Goal: Find specific page/section: Find specific page/section

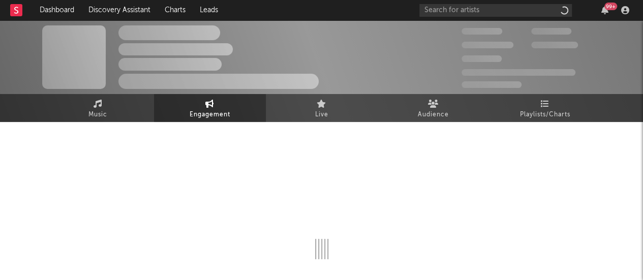
select select "1w"
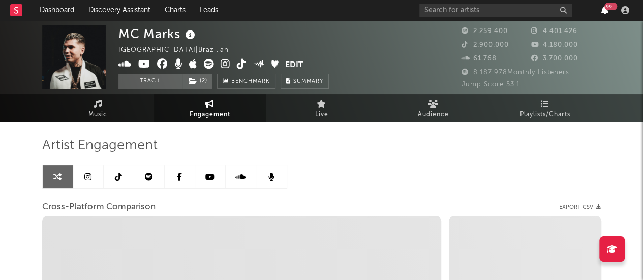
select select "1m"
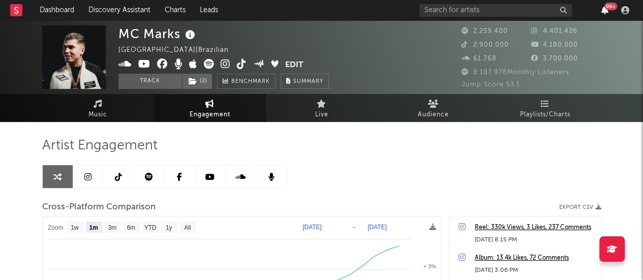
select select "1m"
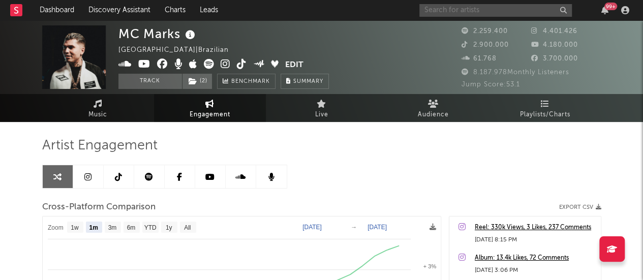
click at [515, 12] on input "text" at bounding box center [495, 10] width 152 height 13
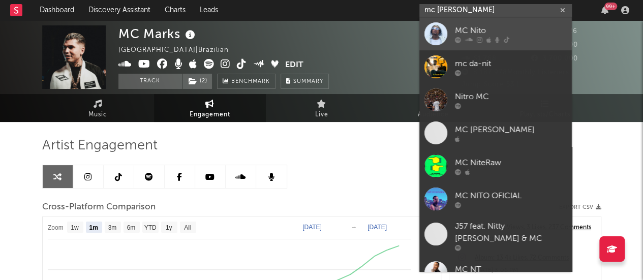
type input "mc [PERSON_NAME]"
click at [489, 24] on div "MC Nito" at bounding box center [511, 30] width 112 height 12
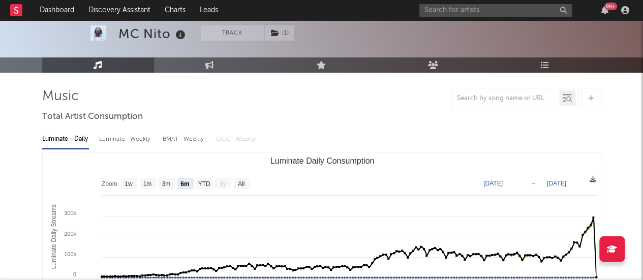
scroll to position [48, 0]
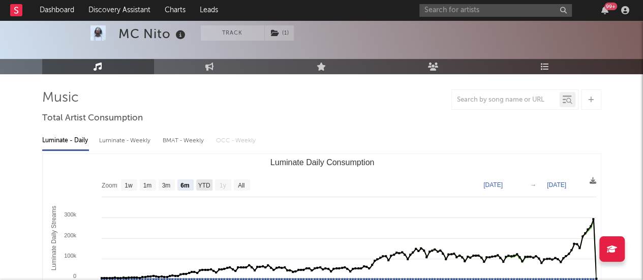
click at [204, 185] on text "YTD" at bounding box center [204, 185] width 12 height 7
select select "YTD"
type input "[DATE]"
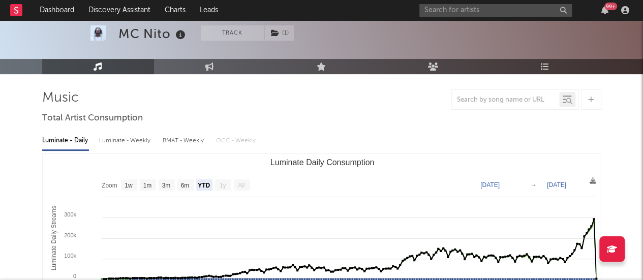
click at [242, 183] on text "All" at bounding box center [241, 185] width 7 height 7
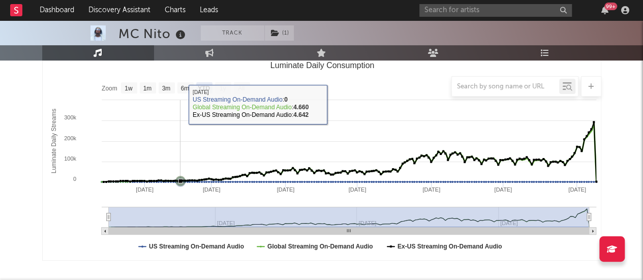
scroll to position [147, 0]
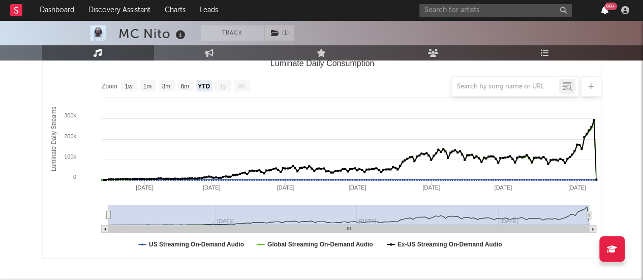
click at [605, 11] on icon "button" at bounding box center [604, 10] width 7 height 8
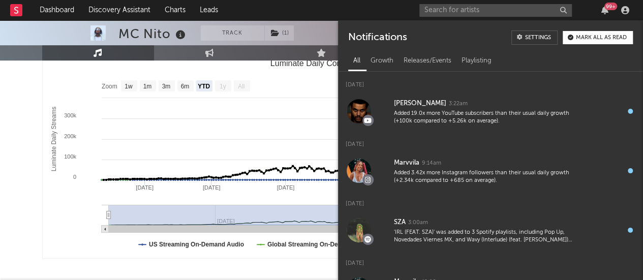
click at [393, 9] on nav "Dashboard Discovery Assistant Charts Leads 99 +" at bounding box center [321, 10] width 643 height 20
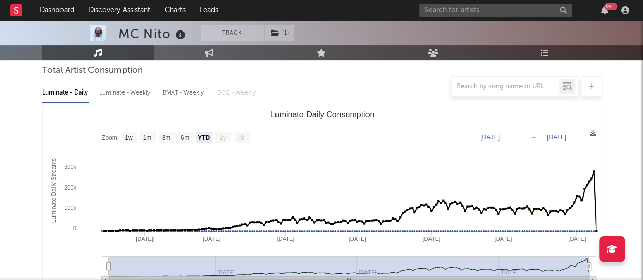
scroll to position [0, 0]
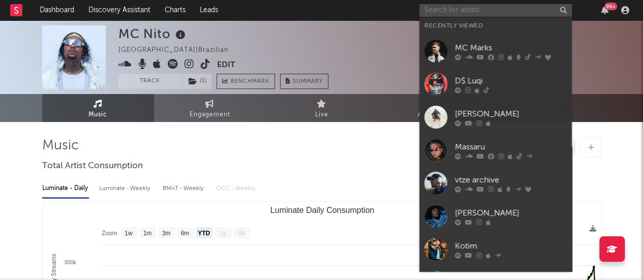
click at [447, 12] on input "text" at bounding box center [495, 10] width 152 height 13
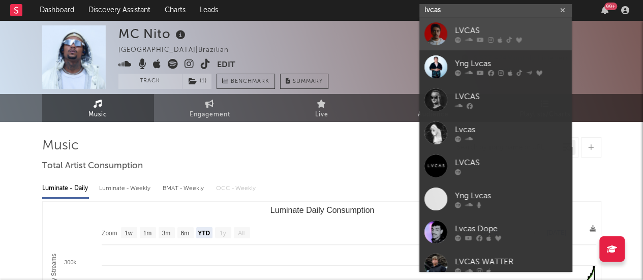
type input "lvcas"
click at [475, 31] on div "LVCAS" at bounding box center [511, 30] width 112 height 12
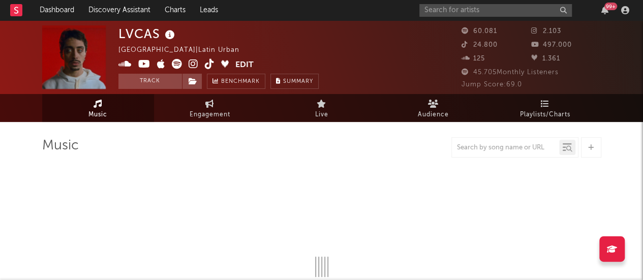
select select "6m"
